Goal: Task Accomplishment & Management: Use online tool/utility

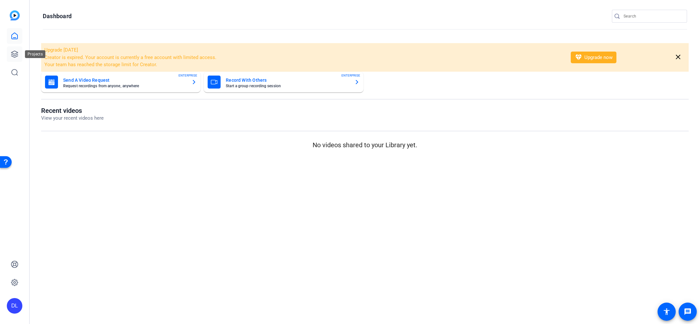
click at [16, 52] on icon at bounding box center [15, 54] width 8 height 8
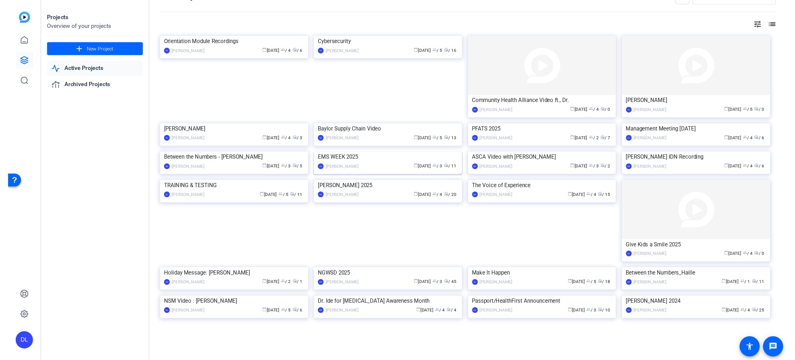
scroll to position [72, 0]
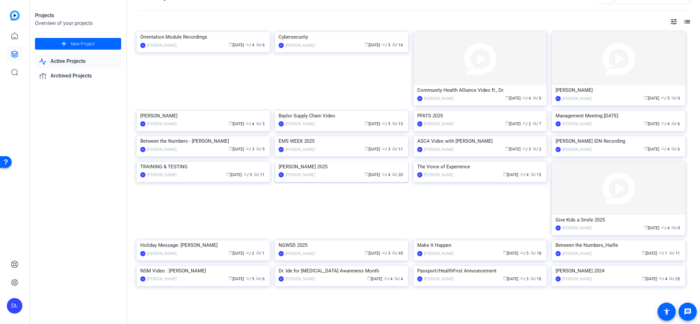
click at [326, 162] on img at bounding box center [341, 162] width 133 height 0
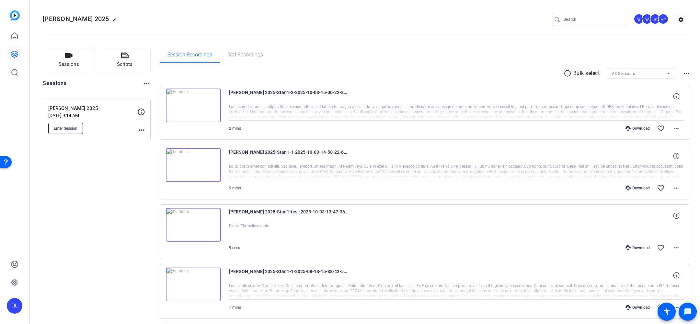
click at [57, 130] on span "Enter Session" at bounding box center [66, 128] width 24 height 5
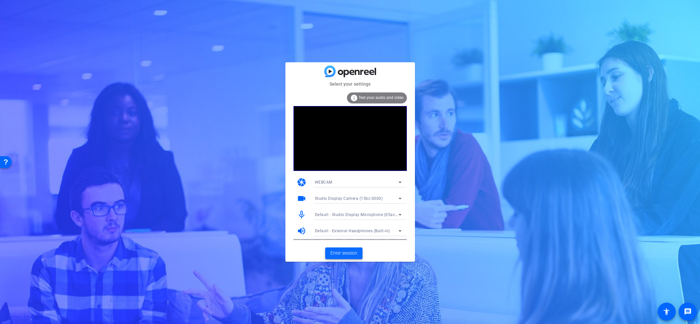
click at [343, 251] on span "Enter session" at bounding box center [343, 252] width 27 height 7
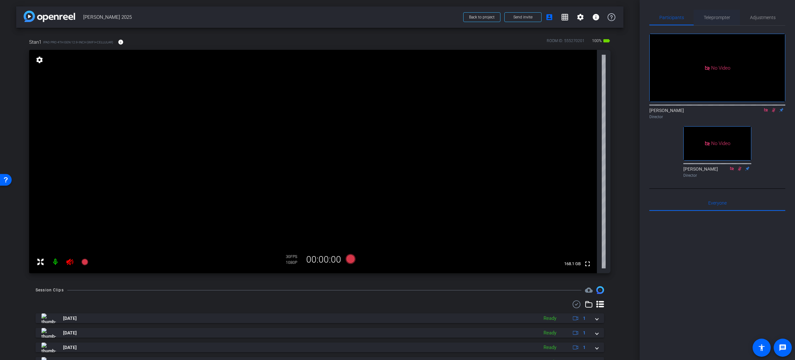
click at [700, 16] on span "Teleprompter" at bounding box center [717, 17] width 27 height 5
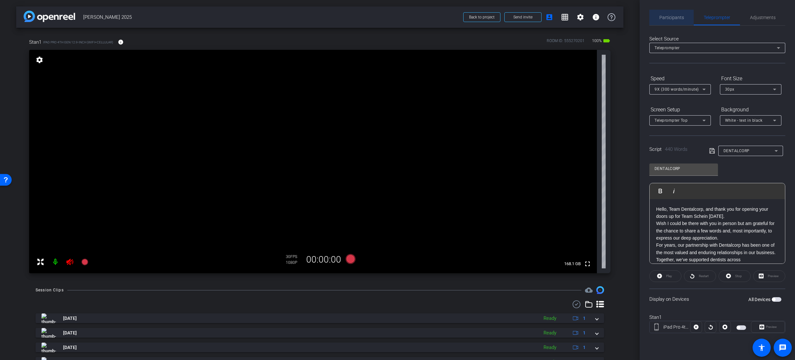
click at [671, 17] on span "Participants" at bounding box center [672, 17] width 25 height 5
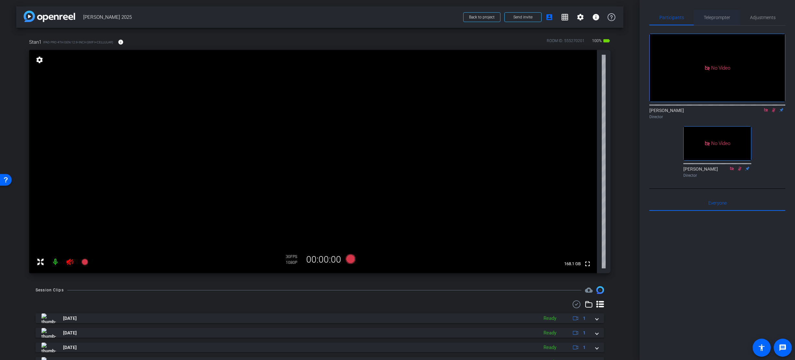
click at [700, 16] on span "Teleprompter" at bounding box center [717, 17] width 27 height 5
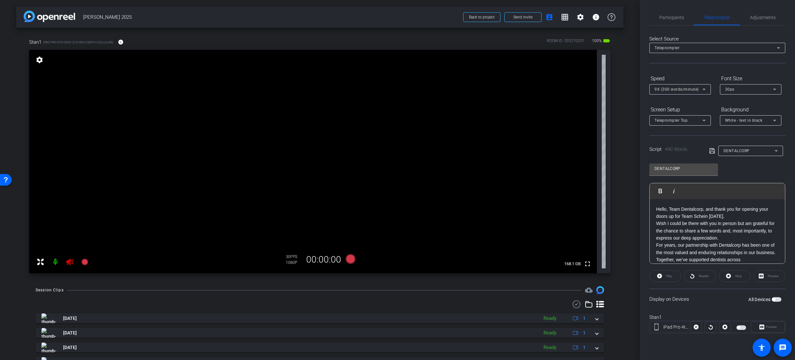
click at [700, 153] on span "DENTALCORP" at bounding box center [737, 151] width 26 height 5
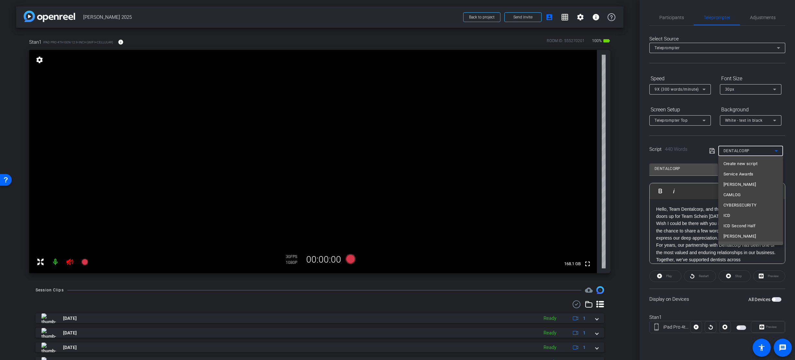
click at [700, 60] on div at bounding box center [397, 180] width 795 height 360
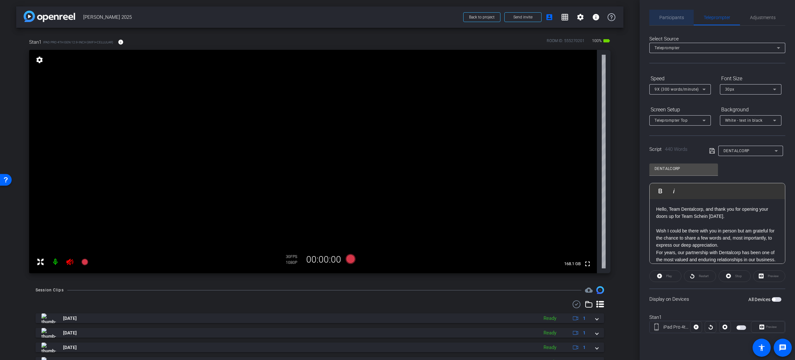
click at [674, 17] on span "Participants" at bounding box center [672, 17] width 25 height 5
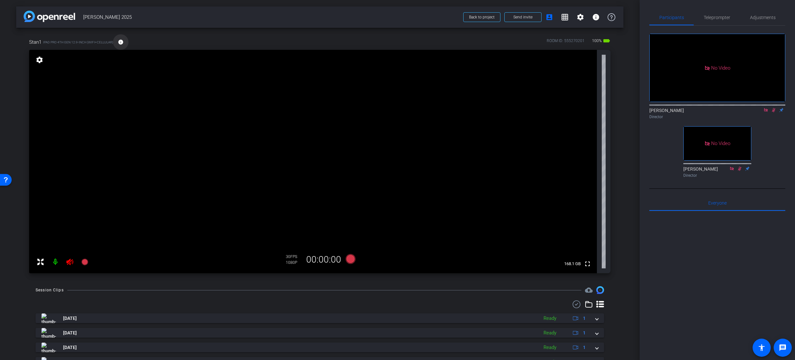
click at [121, 43] on mat-icon "info" at bounding box center [121, 42] width 6 height 6
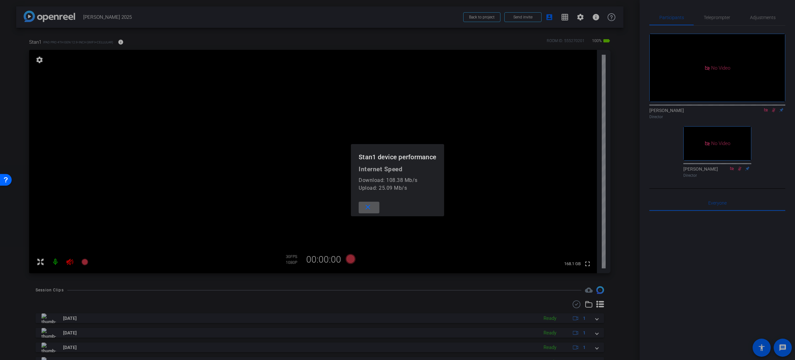
click at [372, 206] on span at bounding box center [369, 208] width 21 height 16
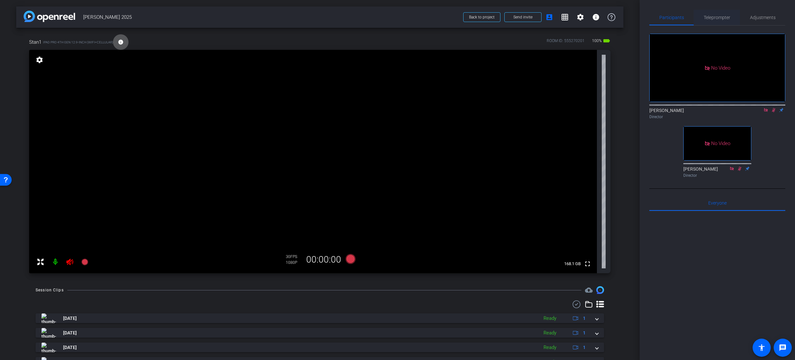
click at [700, 20] on span "Teleprompter" at bounding box center [717, 18] width 27 height 16
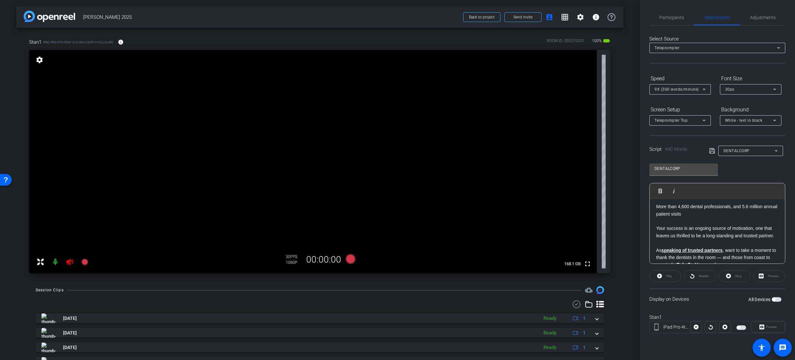
scroll to position [149, 0]
click at [700, 151] on span "DENTALCORP" at bounding box center [737, 151] width 26 height 5
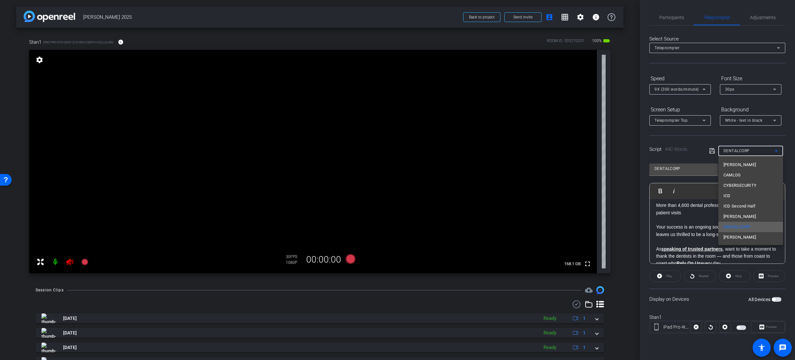
scroll to position [19, 0]
click at [700, 239] on span "HANS SALFISCHBERGER" at bounding box center [740, 238] width 33 height 8
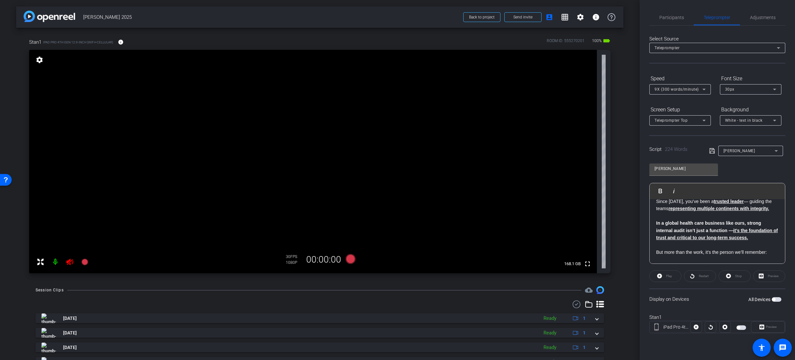
scroll to position [0, 0]
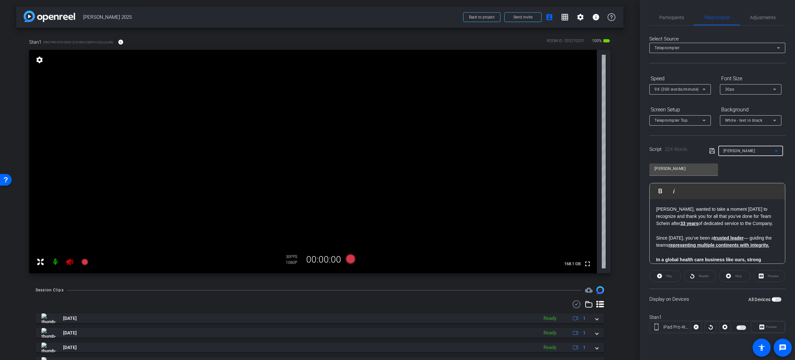
click at [700, 152] on span "HANS SALFISCHBERGER" at bounding box center [740, 151] width 32 height 5
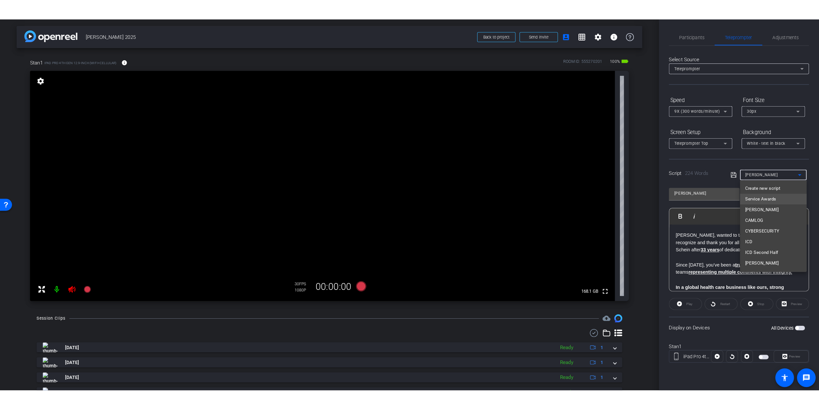
scroll to position [17, 0]
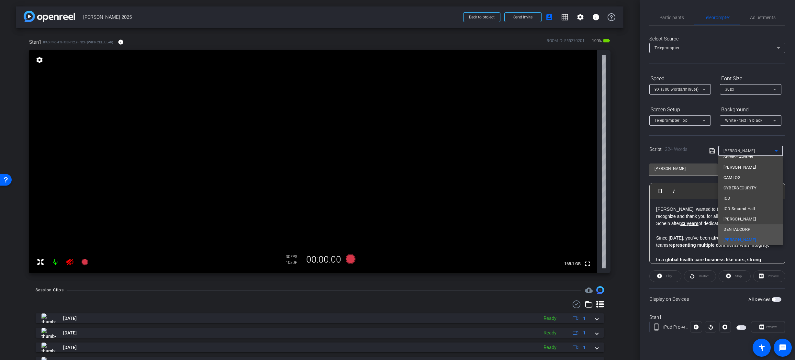
click at [700, 228] on span "DENTALCORP" at bounding box center [737, 230] width 27 height 8
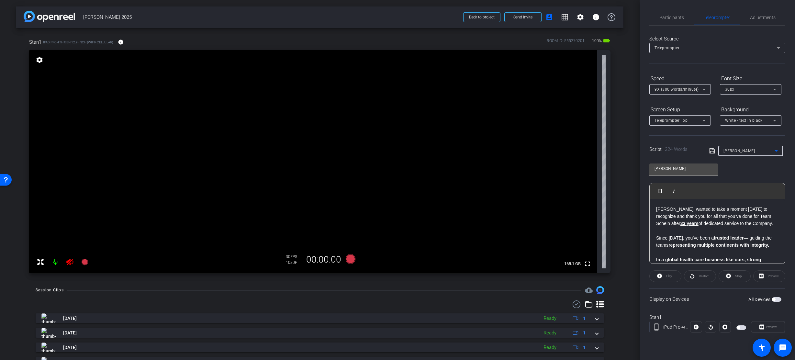
type input "DENTALCORP"
click at [667, 20] on span "Participants" at bounding box center [672, 18] width 25 height 16
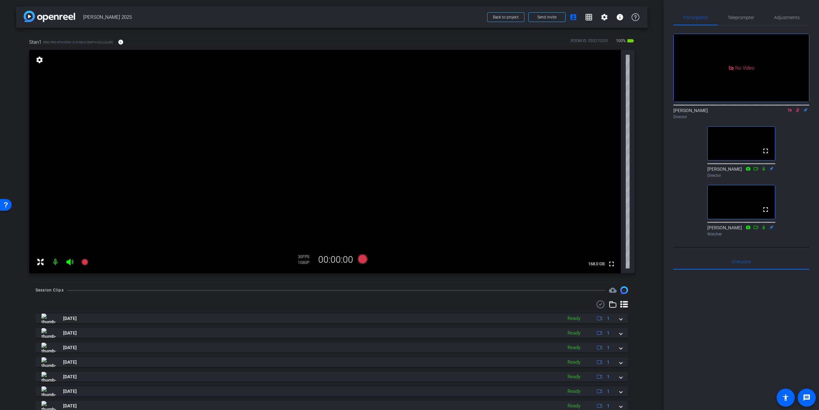
drag, startPoint x: 789, startPoint y: 99, endPoint x: 797, endPoint y: 105, distance: 9.5
click at [700, 114] on div "Director" at bounding box center [742, 117] width 136 height 6
click at [700, 108] on icon at bounding box center [790, 110] width 4 height 4
drag, startPoint x: 790, startPoint y: 118, endPoint x: 791, endPoint y: 133, distance: 15.6
click at [700, 112] on icon at bounding box center [791, 110] width 4 height 4
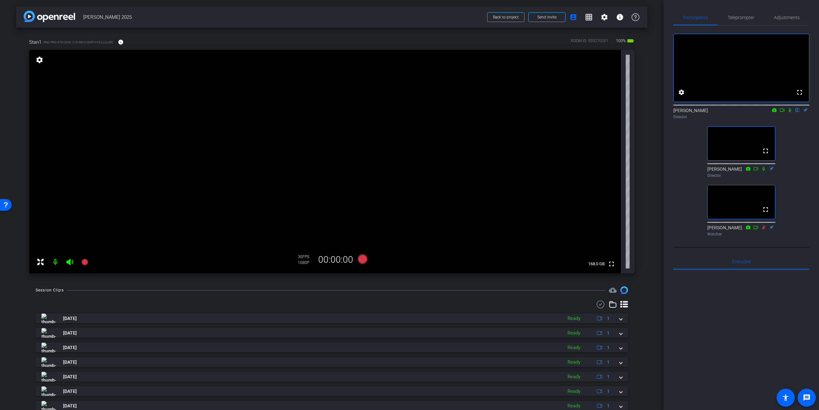
scroll to position [3, 0]
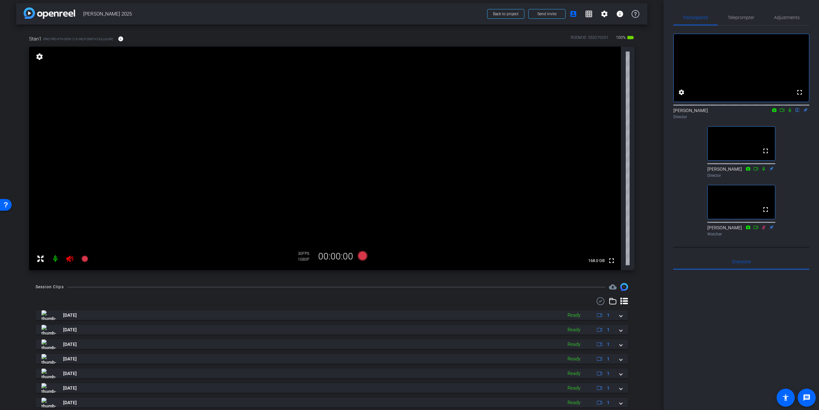
click at [168, 295] on div "Session Clips cloud_upload Oct 3, 2025 Ready 1 Oct 3, 2025 Ready 1 Oct 3, 2025 …" at bounding box center [332, 378] width 632 height 191
click at [603, 14] on mat-icon "settings" at bounding box center [605, 14] width 8 height 8
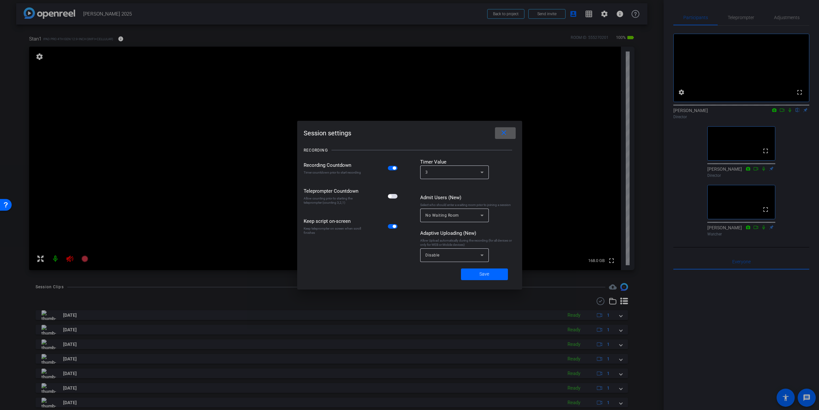
click at [502, 133] on mat-icon "close" at bounding box center [504, 133] width 8 height 8
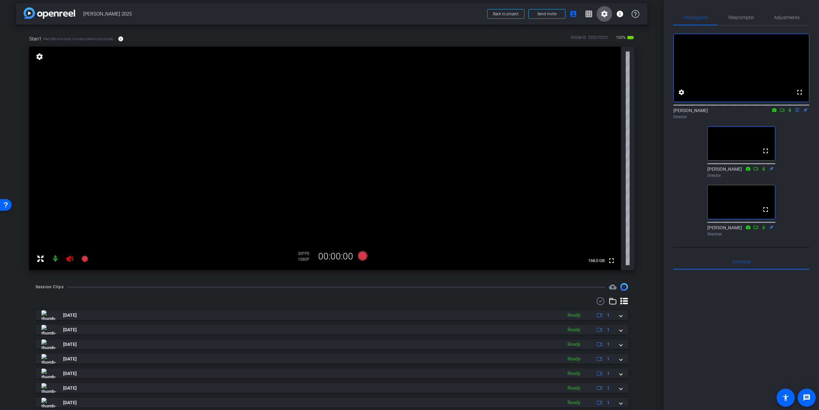
click at [700, 112] on icon at bounding box center [782, 110] width 5 height 5
click at [700, 112] on icon at bounding box center [790, 110] width 5 height 5
click at [620, 13] on mat-icon "info" at bounding box center [620, 14] width 8 height 8
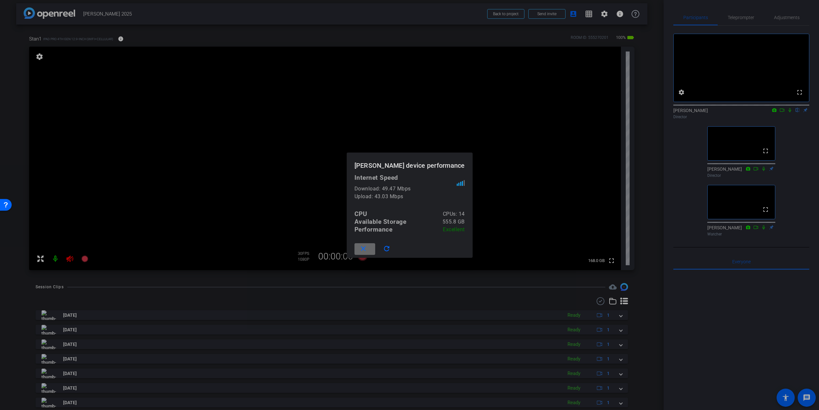
drag, startPoint x: 368, startPoint y: 249, endPoint x: 416, endPoint y: 221, distance: 55.5
click at [368, 249] on mat-icon "close" at bounding box center [363, 249] width 8 height 8
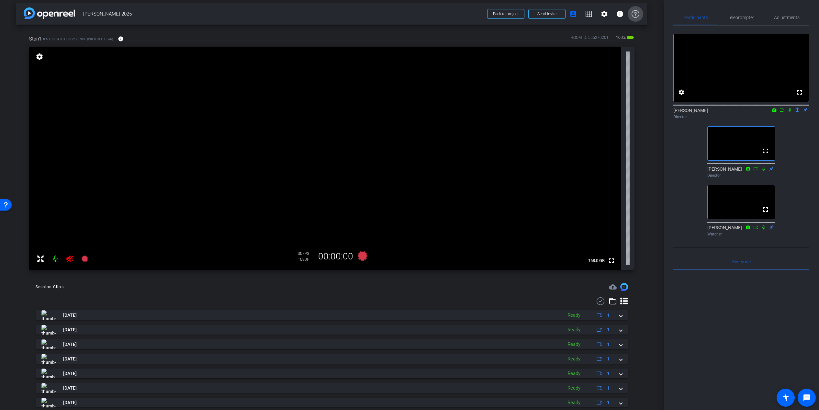
click at [638, 13] on icon at bounding box center [636, 14] width 8 height 8
click at [700, 15] on span "Adjustments" at bounding box center [787, 17] width 26 height 5
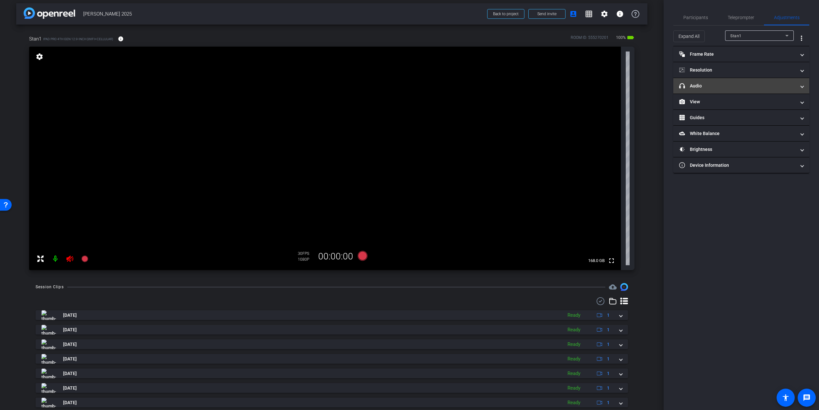
click at [700, 90] on mat-expansion-panel-header "headphone icon Audio" at bounding box center [742, 86] width 136 height 16
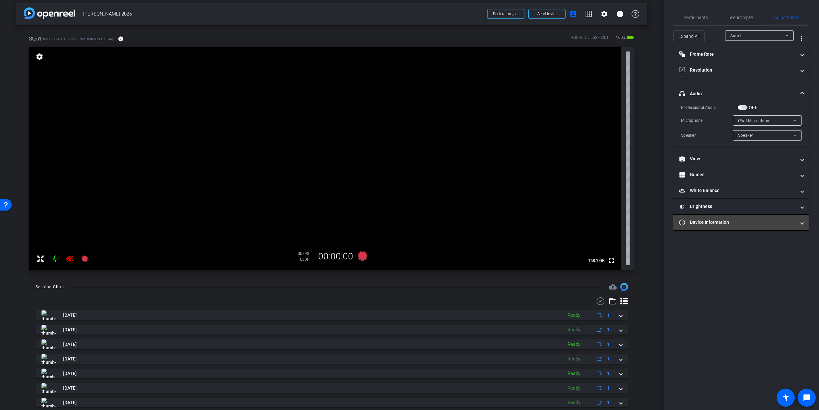
click at [700, 225] on mat-panel-title "Device Information" at bounding box center [737, 222] width 117 height 7
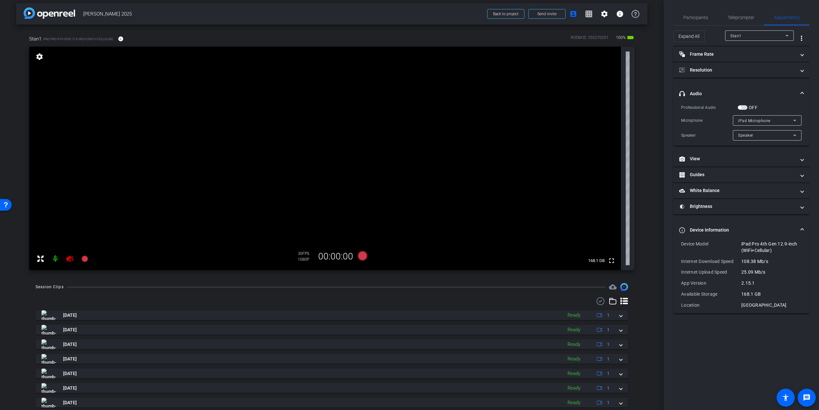
click at [700, 225] on mat-expansion-panel-header "Device Information" at bounding box center [742, 230] width 136 height 21
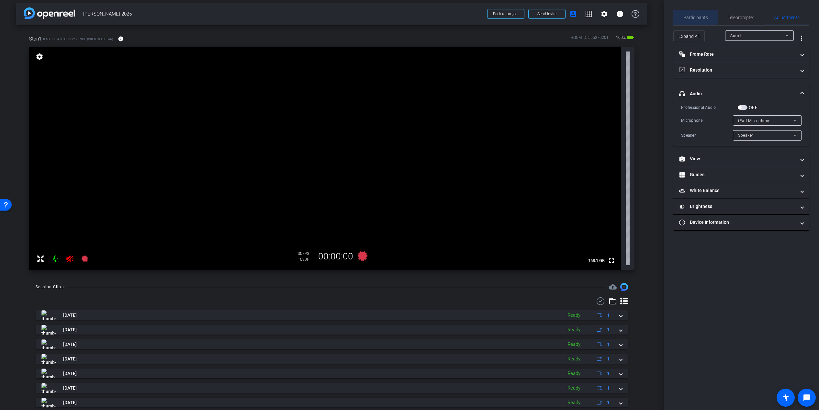
click at [700, 16] on span "Participants" at bounding box center [696, 17] width 25 height 5
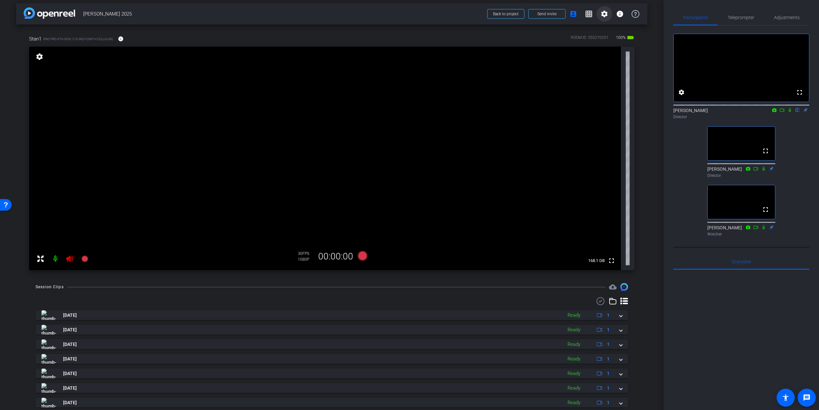
click at [603, 14] on mat-icon "settings" at bounding box center [605, 14] width 8 height 8
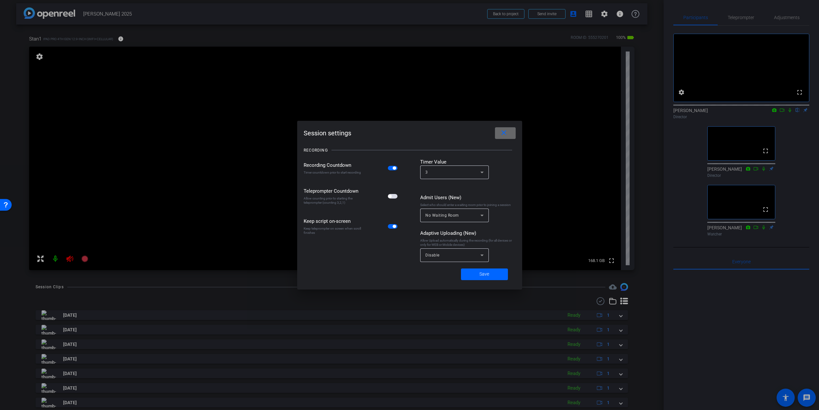
click at [500, 133] on span at bounding box center [505, 133] width 21 height 16
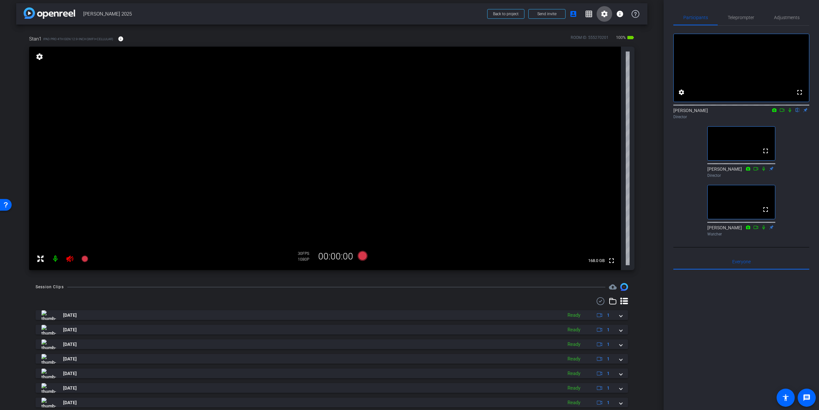
drag, startPoint x: 792, startPoint y: 118, endPoint x: 785, endPoint y: 136, distance: 19.1
click at [700, 112] on icon at bounding box center [790, 110] width 5 height 5
click at [700, 112] on icon at bounding box center [791, 110] width 4 height 4
click at [700, 140] on div "fullscreen settings David Levitsky flip Director fullscreen Joe Savino Director…" at bounding box center [742, 129] width 136 height 213
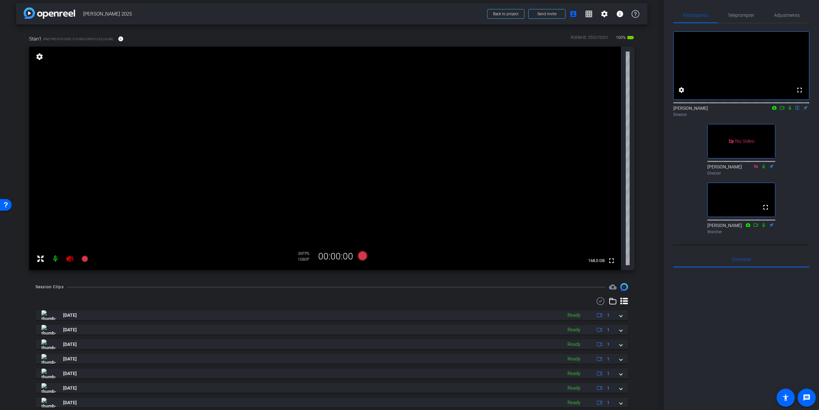
click at [700, 110] on icon at bounding box center [790, 108] width 5 height 5
click at [700, 110] on icon at bounding box center [782, 108] width 5 height 5
click at [700, 143] on div "No Video David Levitsky Director fullscreen Joe Savino Director fullscreen Tim …" at bounding box center [742, 129] width 136 height 213
click at [700, 110] on icon at bounding box center [790, 108] width 5 height 5
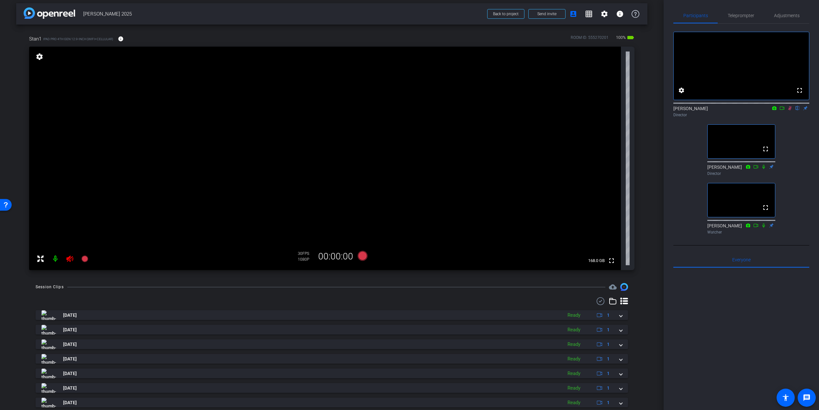
click at [700, 110] on icon at bounding box center [790, 108] width 5 height 5
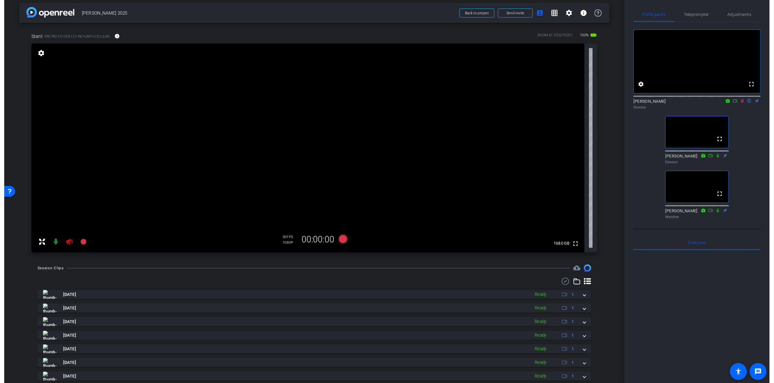
scroll to position [4, 0]
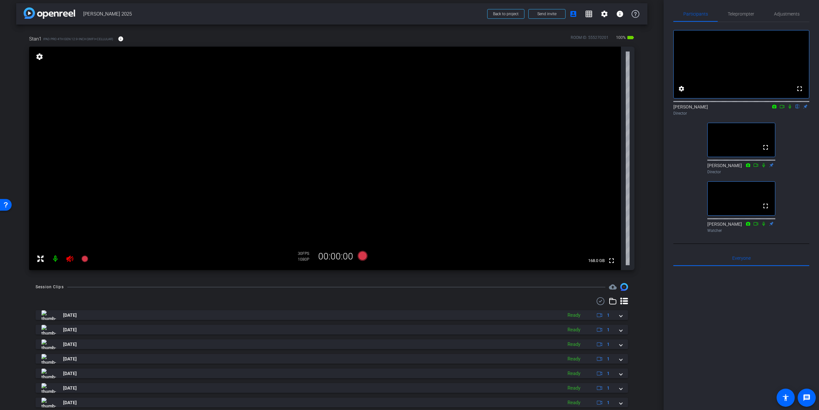
click at [700, 109] on icon at bounding box center [790, 106] width 5 height 5
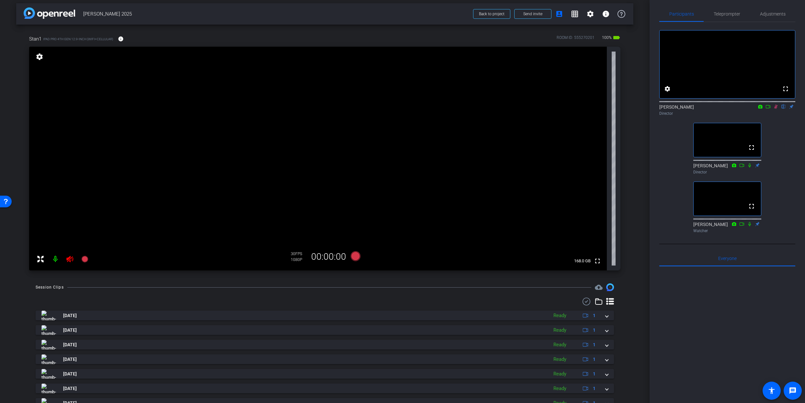
click at [700, 109] on icon at bounding box center [776, 107] width 4 height 4
drag, startPoint x: 775, startPoint y: 116, endPoint x: 779, endPoint y: 119, distance: 4.1
click at [700, 109] on icon at bounding box center [776, 107] width 3 height 4
drag, startPoint x: 776, startPoint y: 115, endPoint x: 777, endPoint y: 136, distance: 21.1
click at [700, 109] on icon at bounding box center [776, 107] width 4 height 4
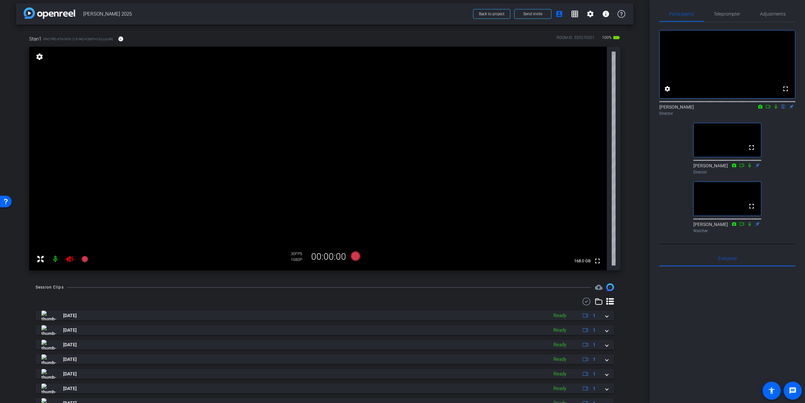
click at [700, 109] on icon at bounding box center [775, 106] width 5 height 5
click at [700, 109] on icon at bounding box center [776, 107] width 3 height 4
click at [700, 109] on mat-icon at bounding box center [768, 107] width 8 height 6
click at [700, 109] on icon at bounding box center [783, 106] width 5 height 5
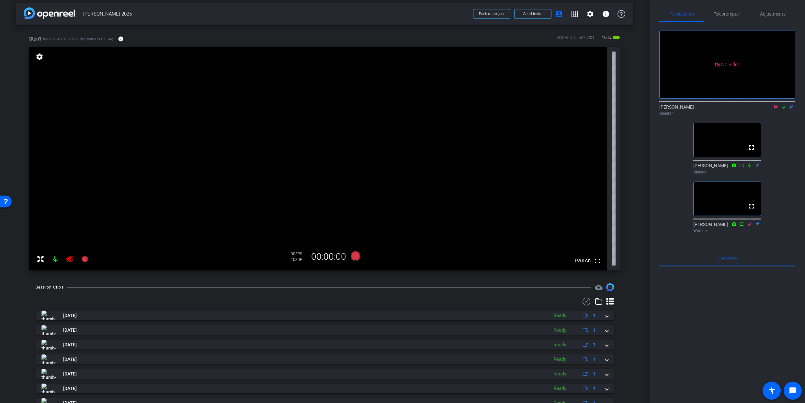
drag, startPoint x: 776, startPoint y: 116, endPoint x: 775, endPoint y: 119, distance: 3.7
click at [700, 108] on icon at bounding box center [776, 107] width 4 height 4
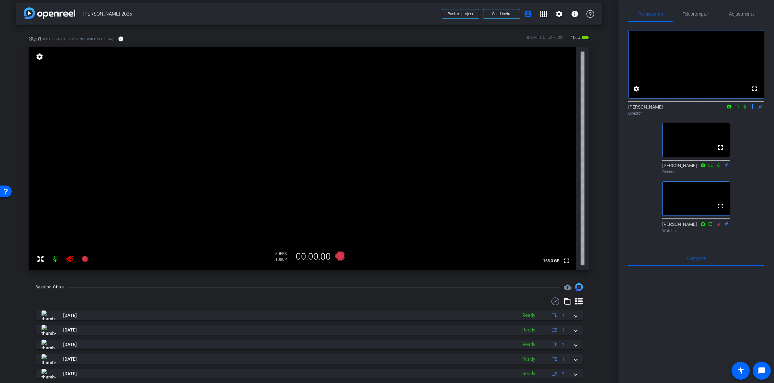
click at [700, 109] on icon at bounding box center [744, 106] width 5 height 5
click at [700, 109] on icon at bounding box center [745, 107] width 4 height 4
drag, startPoint x: 745, startPoint y: 115, endPoint x: 732, endPoint y: 122, distance: 14.6
click at [700, 109] on icon at bounding box center [744, 106] width 5 height 5
click at [700, 109] on icon at bounding box center [745, 107] width 4 height 4
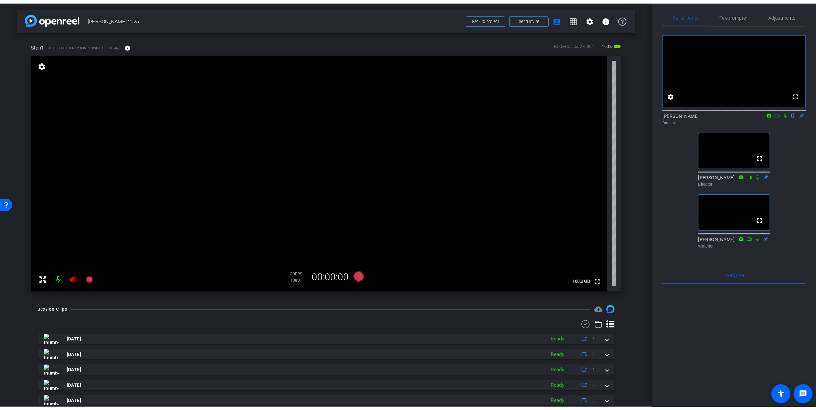
scroll to position [0, 0]
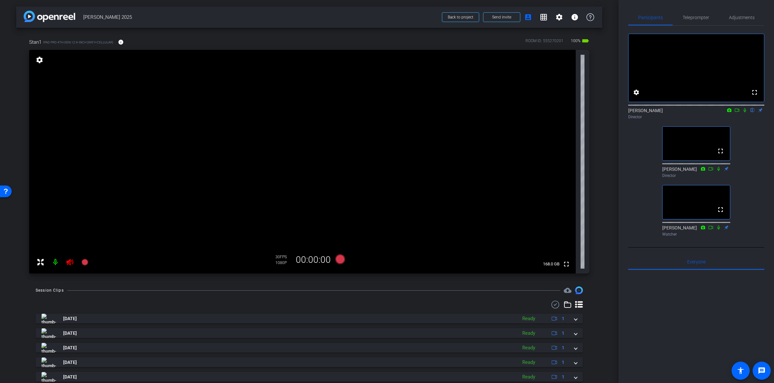
drag, startPoint x: 746, startPoint y: 119, endPoint x: 742, endPoint y: 129, distance: 11.2
click at [700, 112] on icon at bounding box center [744, 110] width 5 height 5
click at [700, 150] on div "fullscreen settings David Levitsky flip Director fullscreen Joe Savino Director…" at bounding box center [696, 132] width 136 height 213
click at [700, 112] on icon at bounding box center [744, 110] width 5 height 5
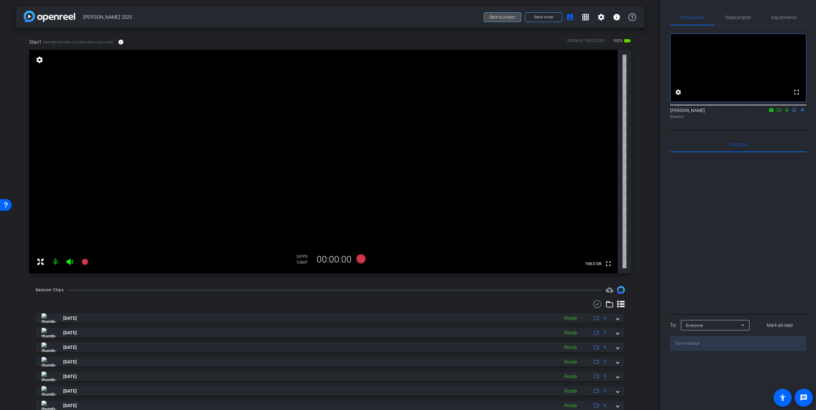
click at [506, 17] on span "Back to project" at bounding box center [502, 17] width 26 height 5
